Goal: Transaction & Acquisition: Purchase product/service

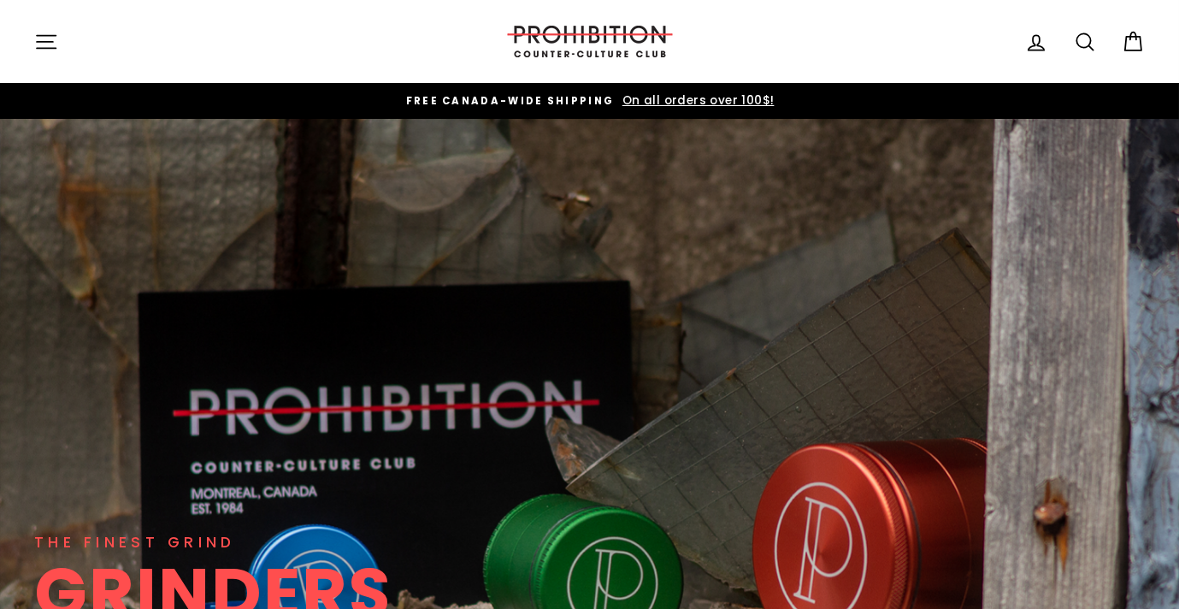
click at [43, 38] on icon "button" at bounding box center [46, 42] width 24 height 24
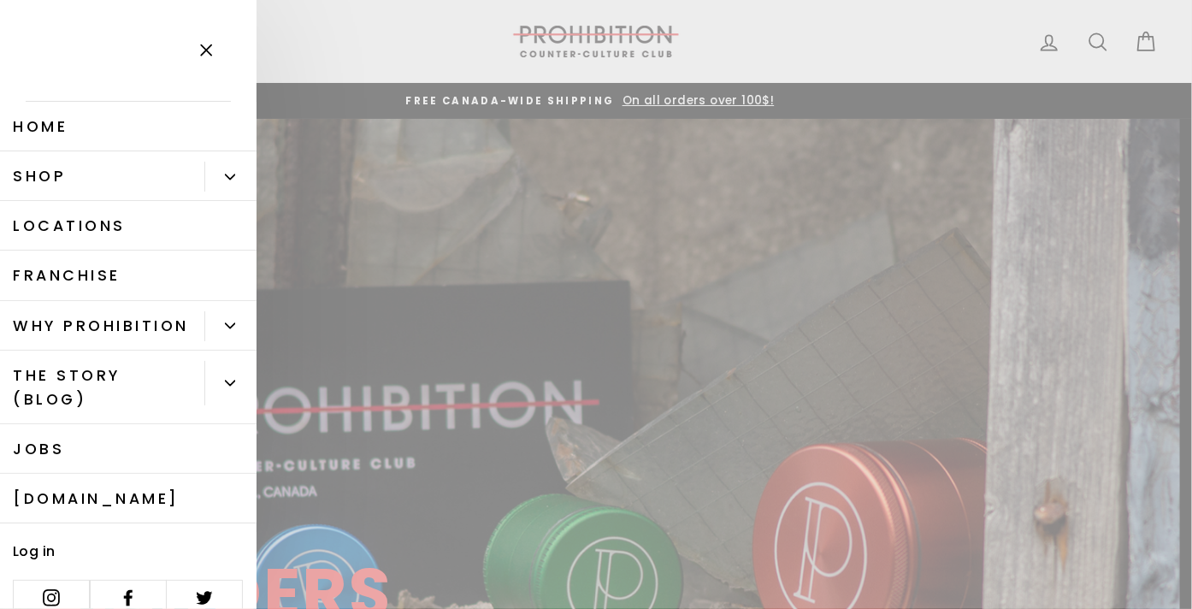
click at [225, 178] on icon "Primary" at bounding box center [230, 177] width 10 height 10
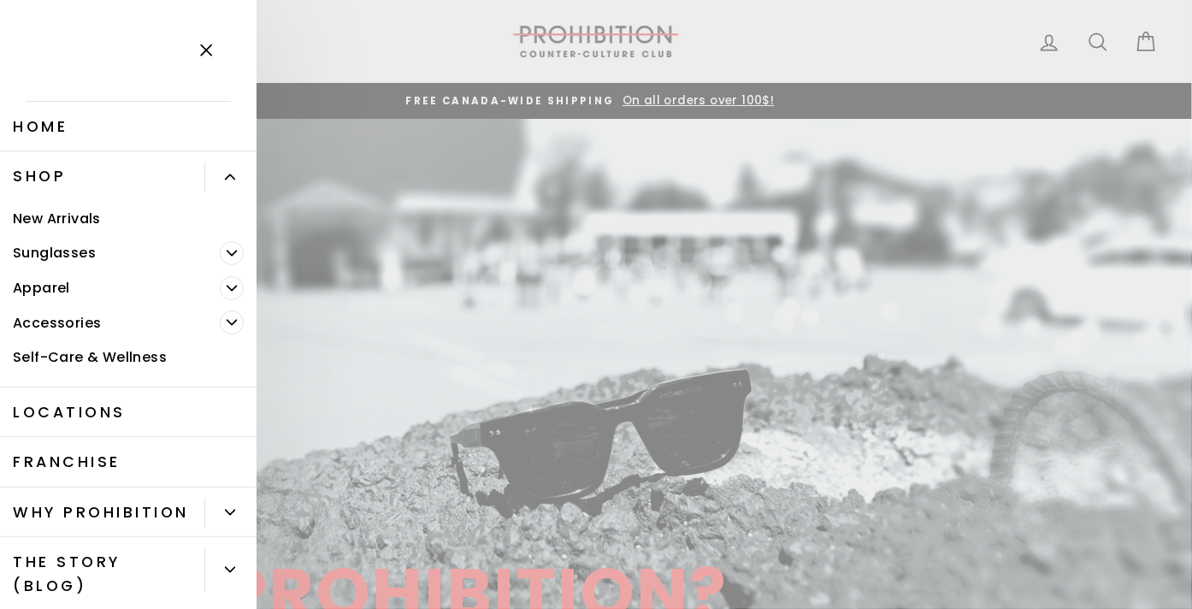
click at [225, 322] on span "Primary" at bounding box center [232, 322] width 24 height 24
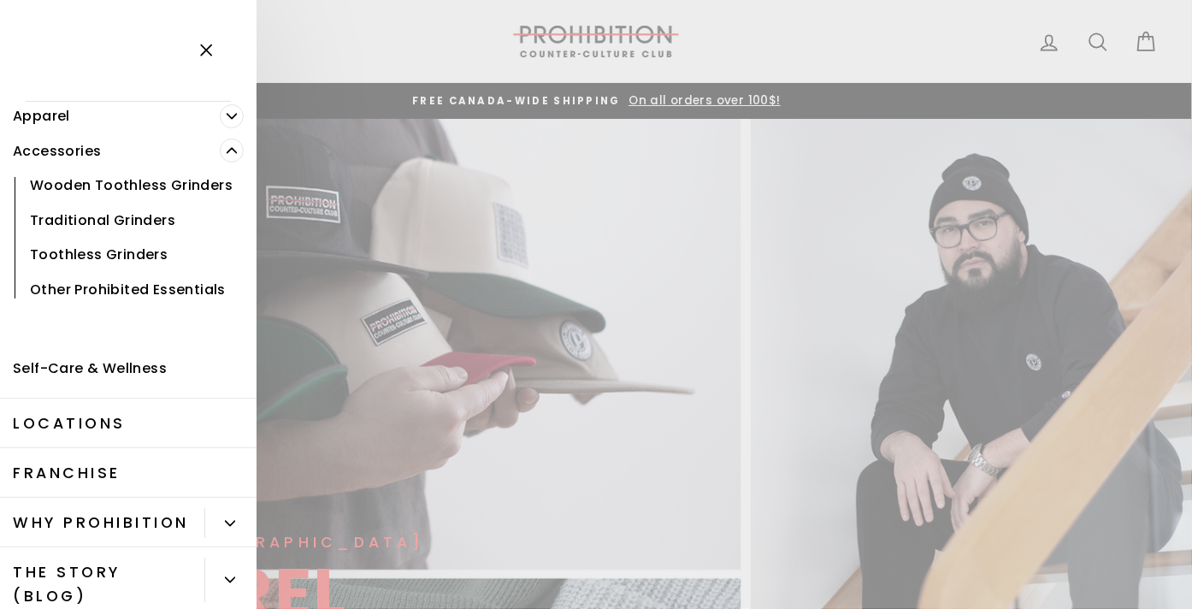
scroll to position [160, 0]
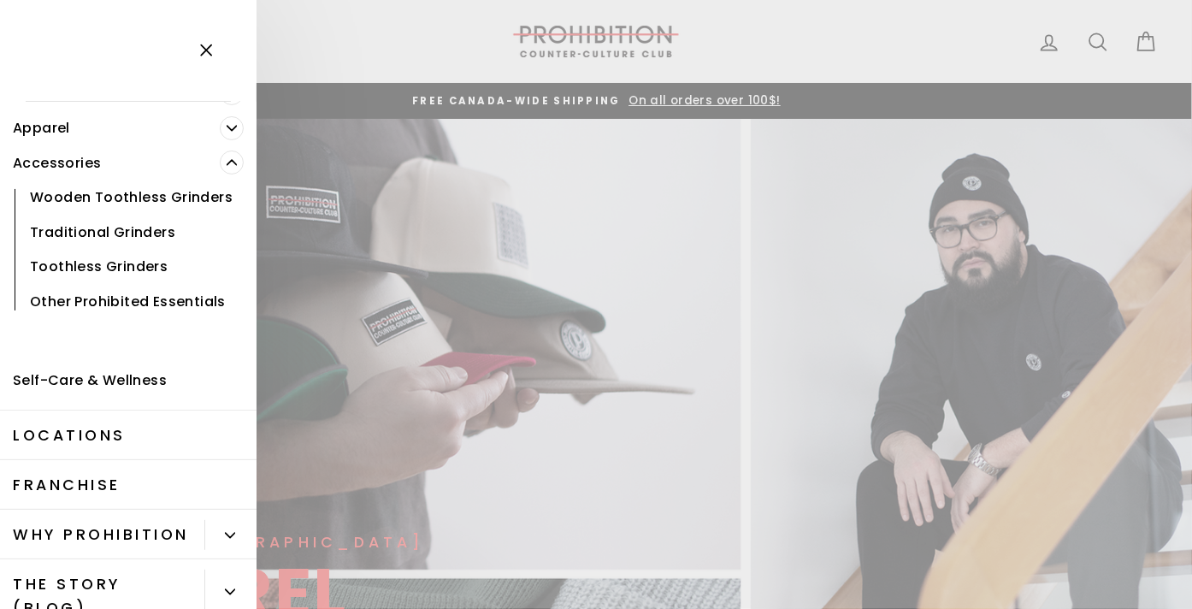
click at [86, 319] on link "Other Prohibited Essentials" at bounding box center [128, 301] width 257 height 35
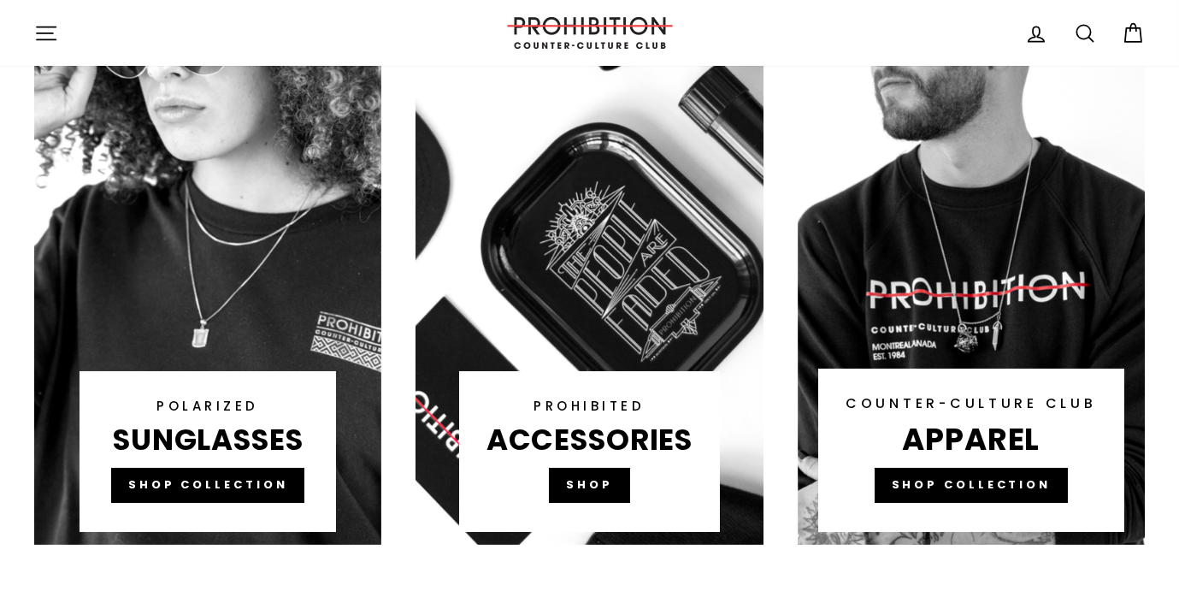
scroll to position [1112, 0]
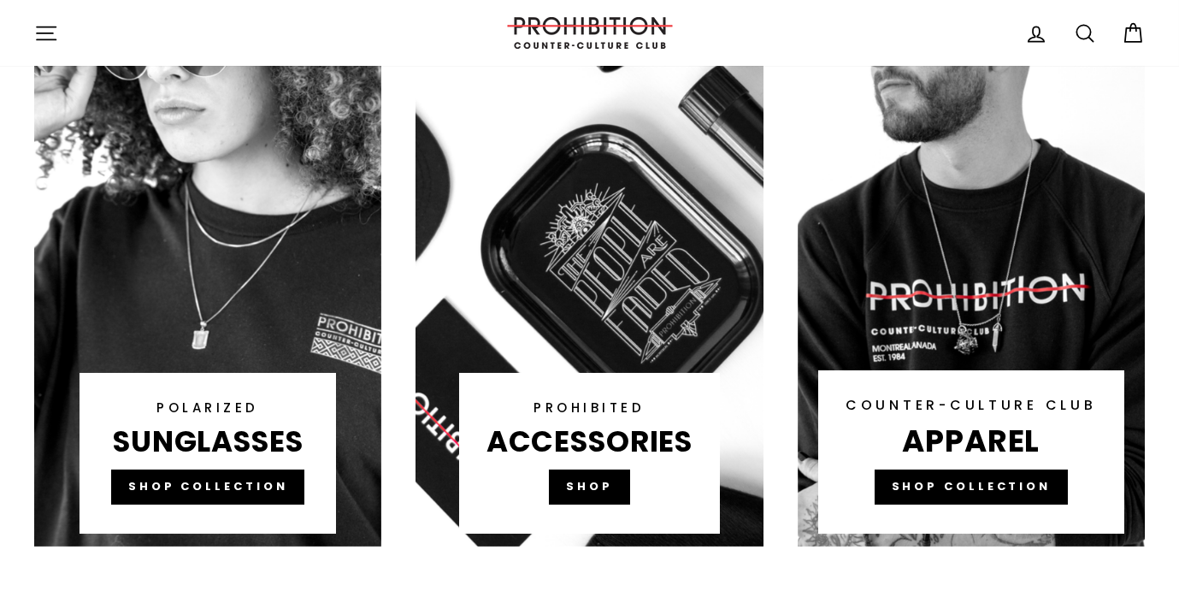
click at [599, 491] on link at bounding box center [589, 222] width 347 height 650
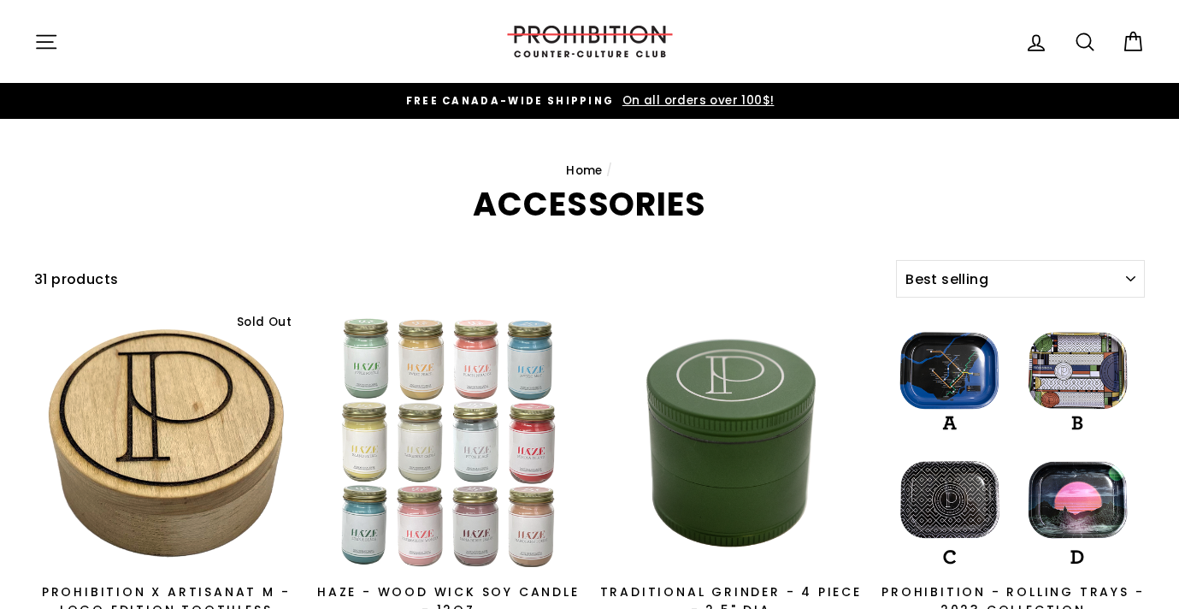
select select "best-selling"
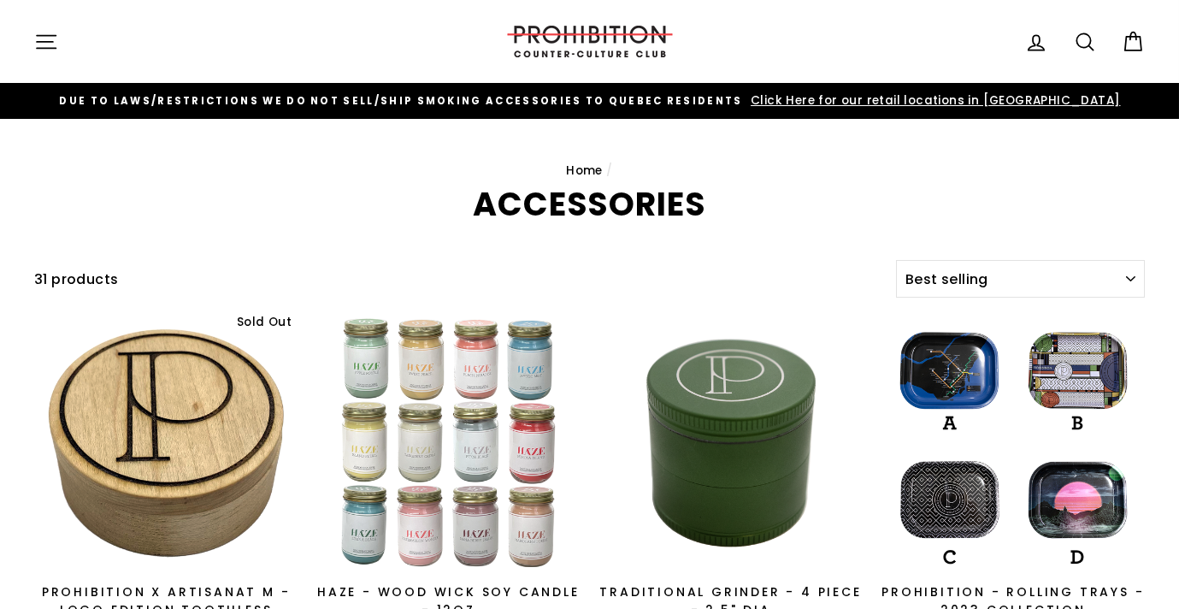
click at [1081, 42] on icon at bounding box center [1085, 42] width 24 height 24
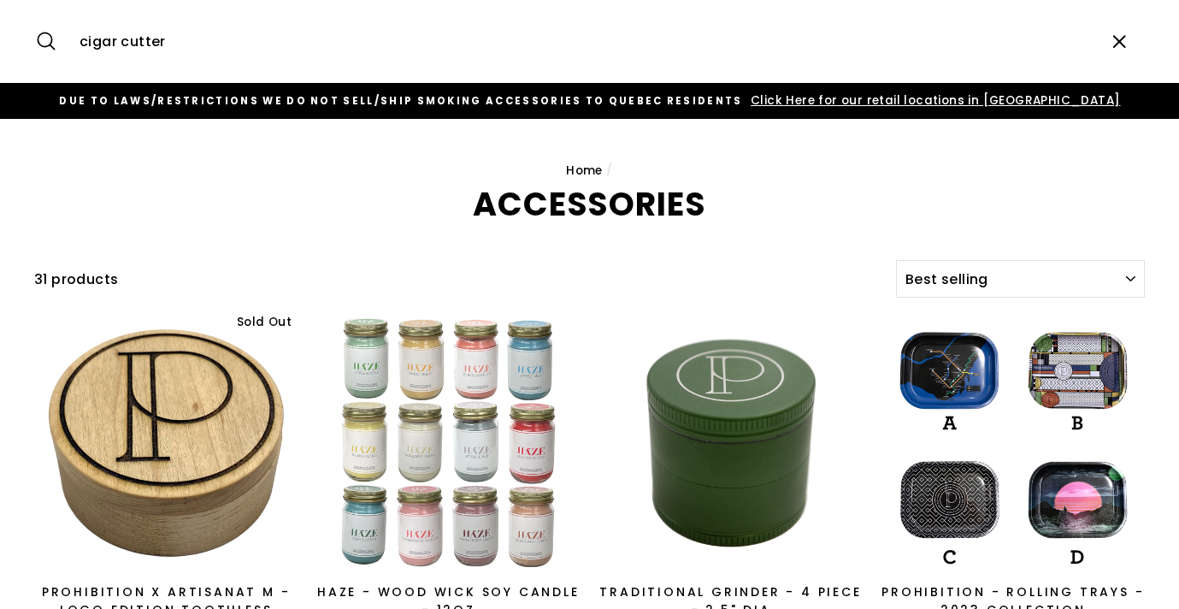
type input "cigar cutter"
click at [34, 13] on button "Search" at bounding box center [52, 41] width 37 height 57
